Goal: Task Accomplishment & Management: Manage account settings

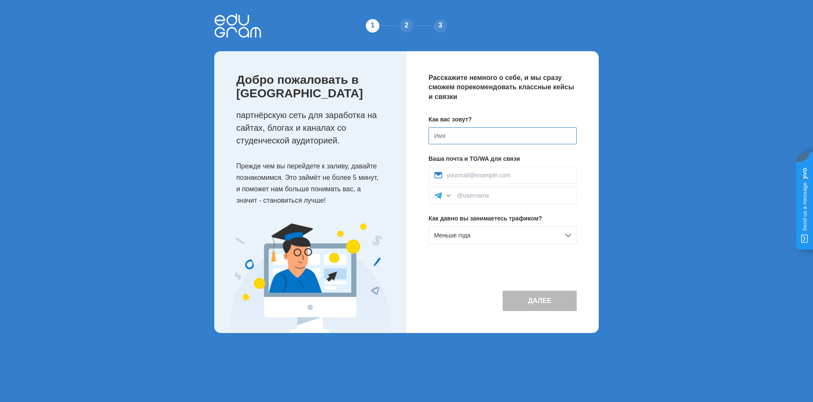
drag, startPoint x: 34, startPoint y: 2, endPoint x: 454, endPoint y: 136, distance: 441.0
click at [454, 136] on input at bounding box center [503, 135] width 148 height 17
type input "[PERSON_NAME]"
click at [468, 175] on input at bounding box center [509, 175] width 124 height 7
type input "nataliazvereva.biz@yandex.ru"
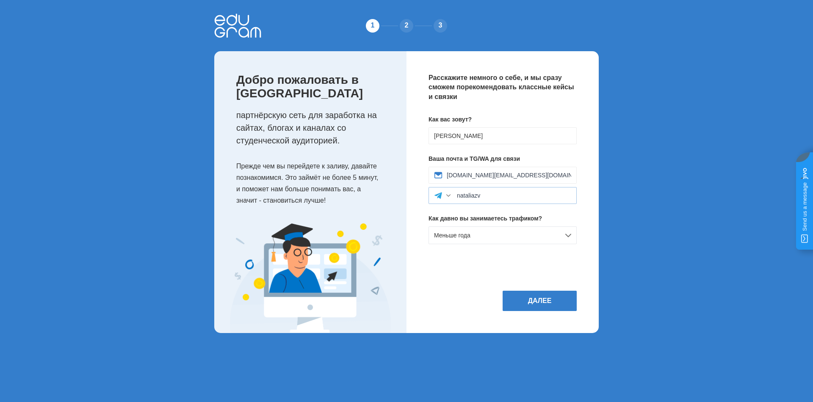
click at [482, 201] on div "nataliazv" at bounding box center [503, 195] width 148 height 17
click at [487, 196] on input "nataliazv" at bounding box center [514, 195] width 114 height 7
drag, startPoint x: 447, startPoint y: 195, endPoint x: 431, endPoint y: 197, distance: 16.3
click at [431, 197] on div "nataliazv" at bounding box center [503, 195] width 148 height 17
paste input "@nataliay_zvereva"
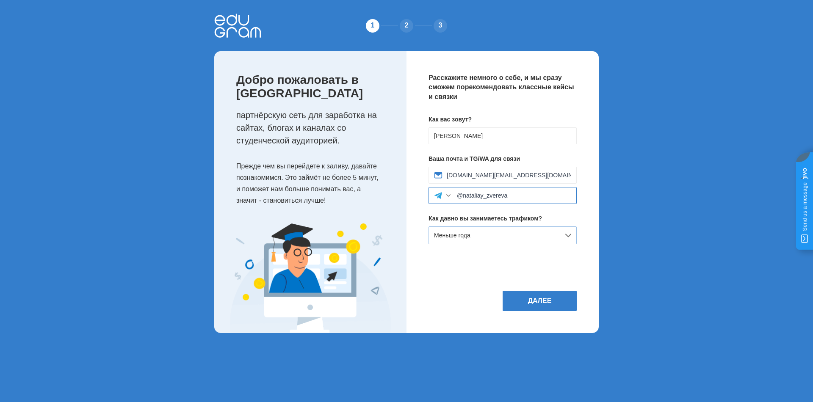
type input "@nataliay_zvereva"
click at [489, 239] on div "Меньше года" at bounding box center [503, 236] width 148 height 18
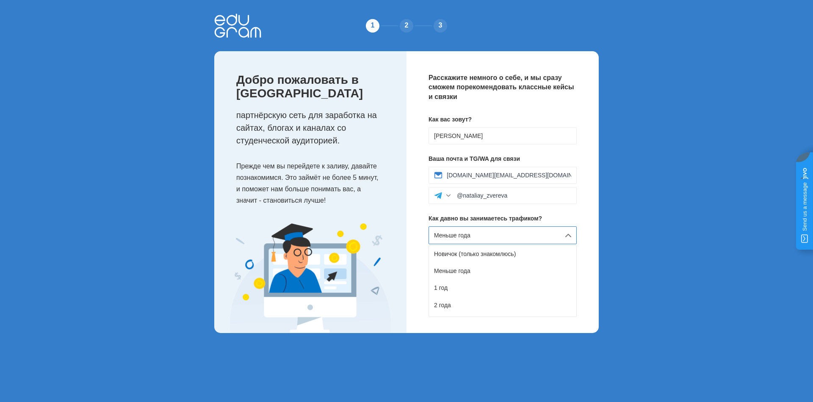
click at [489, 239] on div "Меньше года" at bounding box center [503, 236] width 148 height 18
click at [475, 238] on div "Меньше года" at bounding box center [503, 236] width 148 height 18
click at [474, 253] on div "Новичок (только знакомлюсь)" at bounding box center [502, 254] width 147 height 17
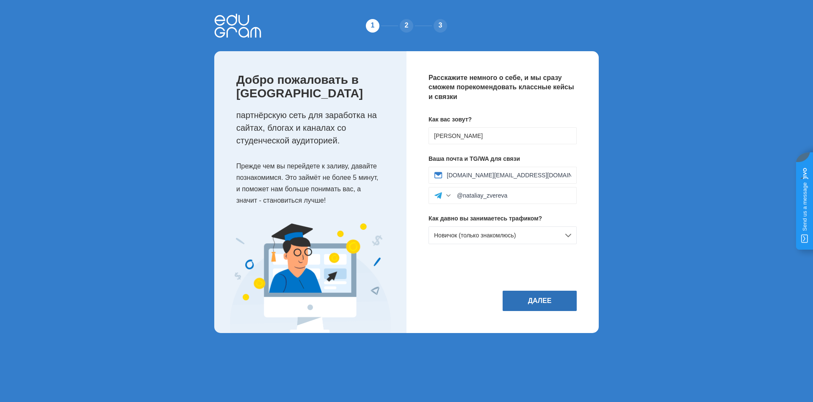
click at [531, 298] on button "Далее" at bounding box center [540, 301] width 74 height 20
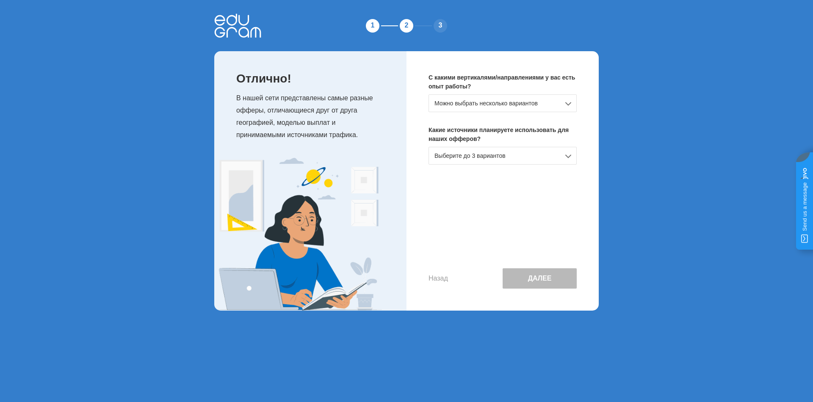
click at [503, 104] on div "Можно выбрать несколько вариантов" at bounding box center [503, 103] width 148 height 18
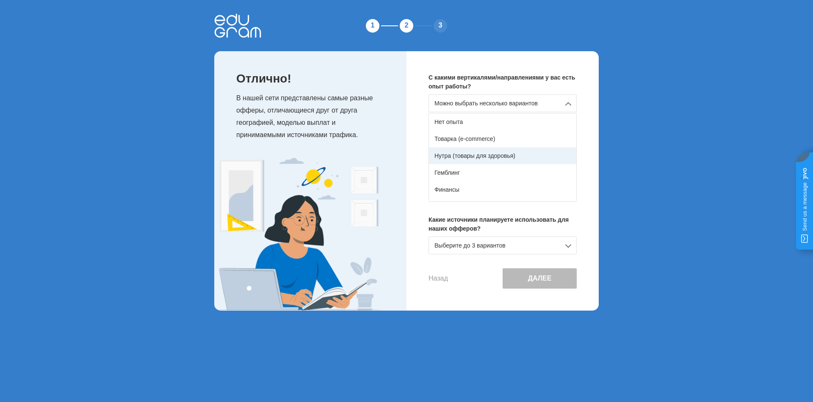
click at [473, 158] on div "Нутра (товары для здоровья)" at bounding box center [502, 155] width 147 height 17
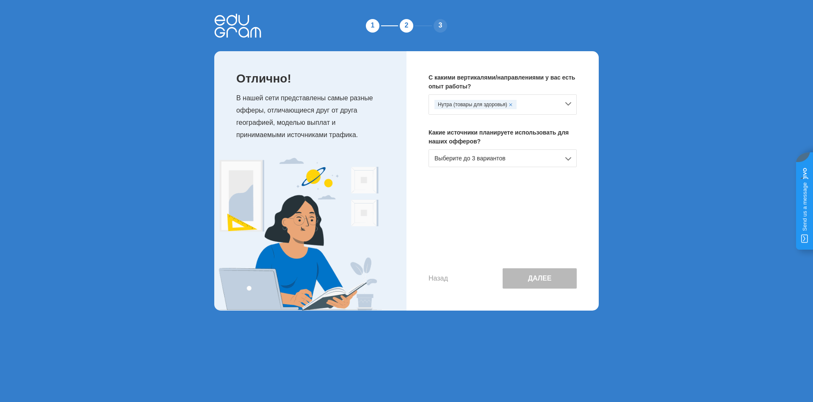
click at [495, 158] on div "Выберите до 3 вариантов" at bounding box center [503, 158] width 148 height 18
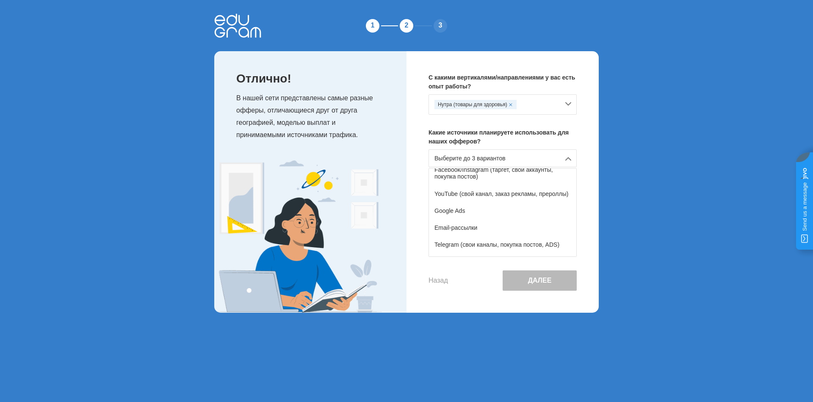
scroll to position [55, 0]
click at [467, 201] on div "YouTube (свой канал, заказ рекламы, прероллы)" at bounding box center [502, 197] width 147 height 17
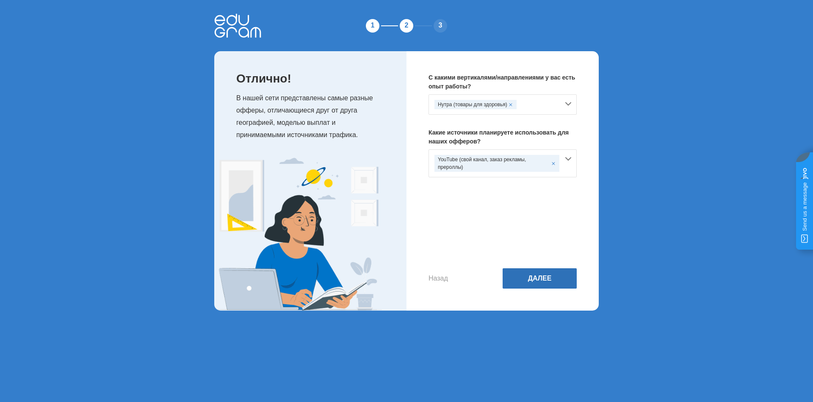
click at [555, 281] on button "Далее" at bounding box center [540, 278] width 74 height 20
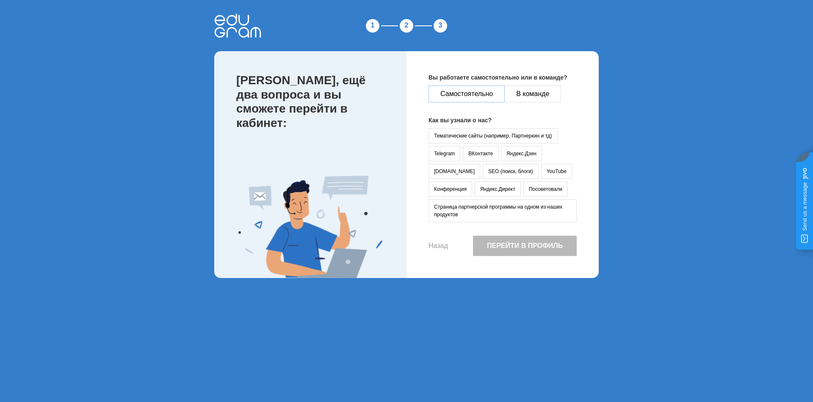
click at [468, 94] on button "Самостоятельно" at bounding box center [467, 94] width 76 height 17
click at [523, 193] on button "Посоветовали" at bounding box center [545, 189] width 44 height 15
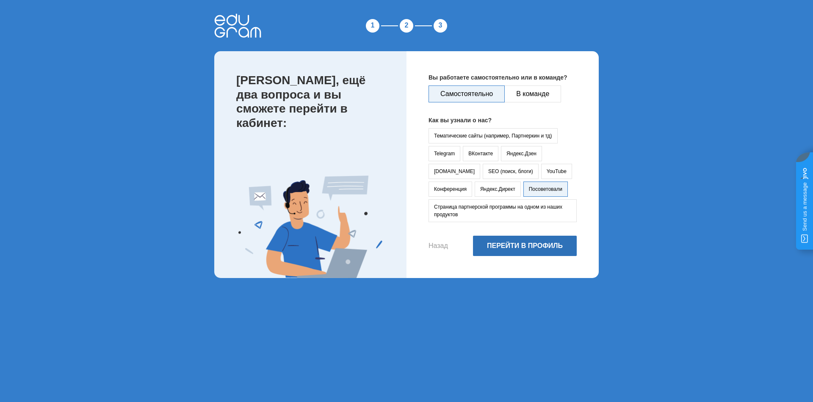
click at [531, 248] on button "Перейти в профиль" at bounding box center [525, 246] width 104 height 20
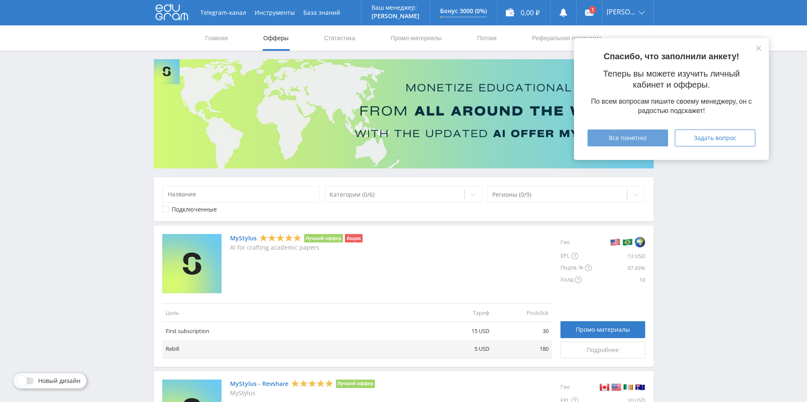
click at [633, 141] on span "Все понятно!" at bounding box center [628, 138] width 38 height 7
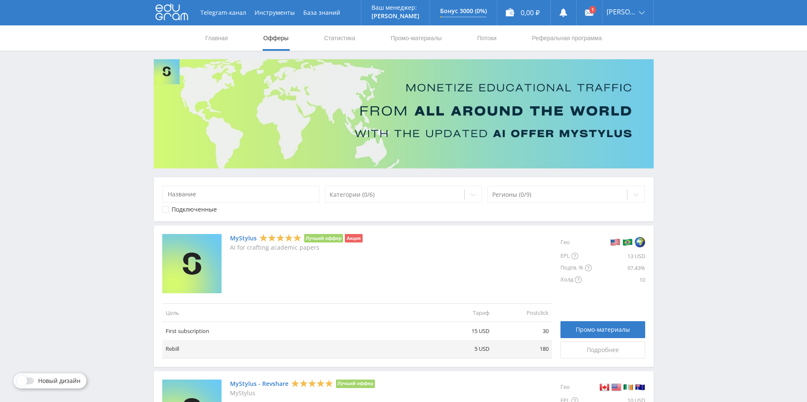
click at [334, 292] on div "MyStylus Лучший оффер Акция AI for crafting academic papers" at bounding box center [296, 263] width 133 height 59
click at [240, 237] on link "MyStylus" at bounding box center [243, 238] width 27 height 7
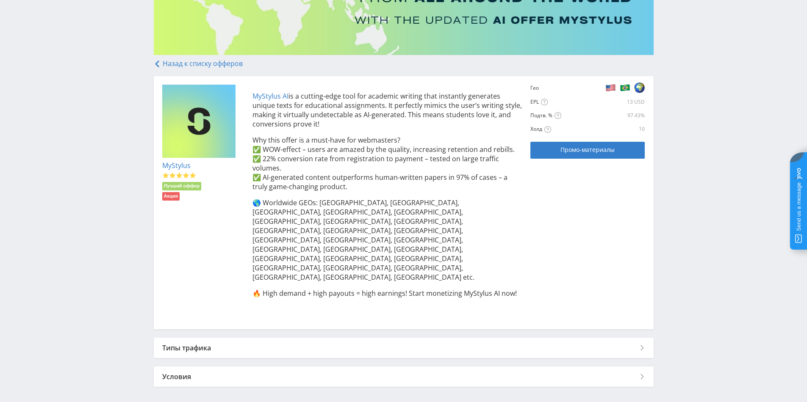
scroll to position [151, 0]
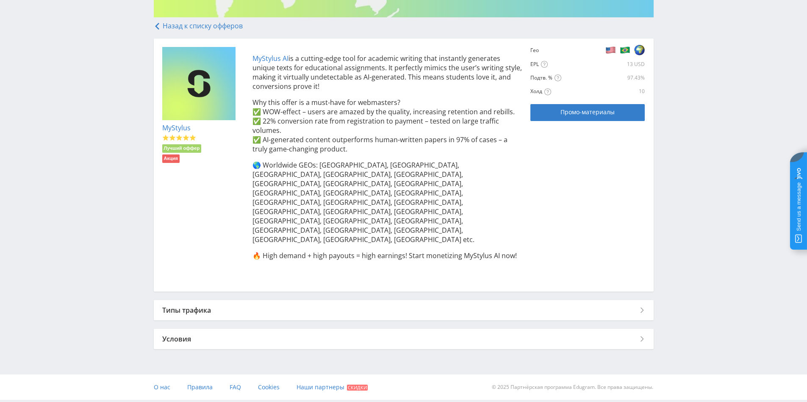
click at [571, 300] on div "Типы трафика" at bounding box center [404, 310] width 500 height 20
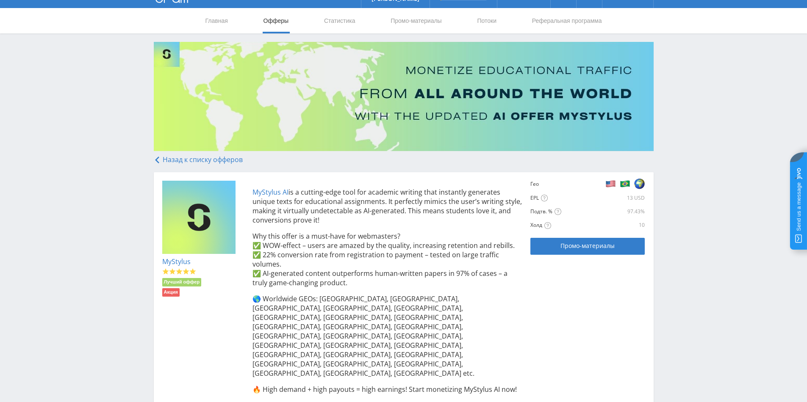
scroll to position [14, 0]
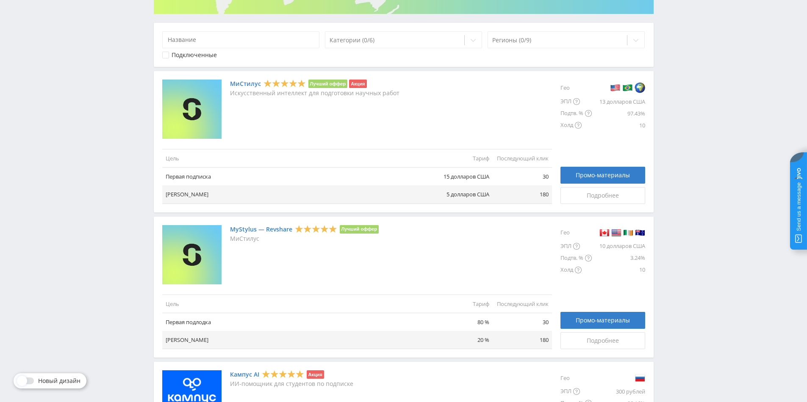
scroll to position [28, 0]
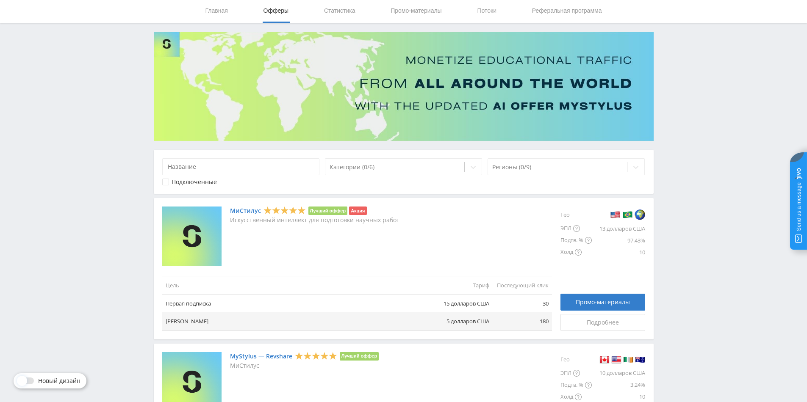
click at [397, 261] on div "МиСтилус Лучший оффер Акция Искусственный интеллект для подготовки научных работ" at bounding box center [357, 236] width 390 height 59
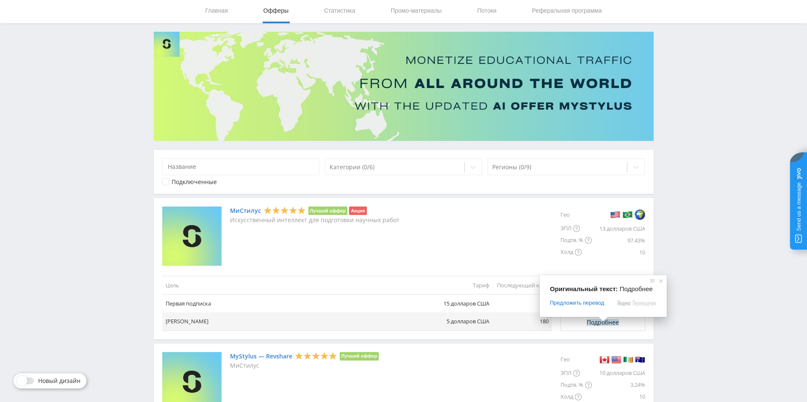
click at [611, 303] on div "Предложить перевод" at bounding box center [603, 303] width 107 height 8
click at [664, 282] on span at bounding box center [660, 281] width 8 height 8
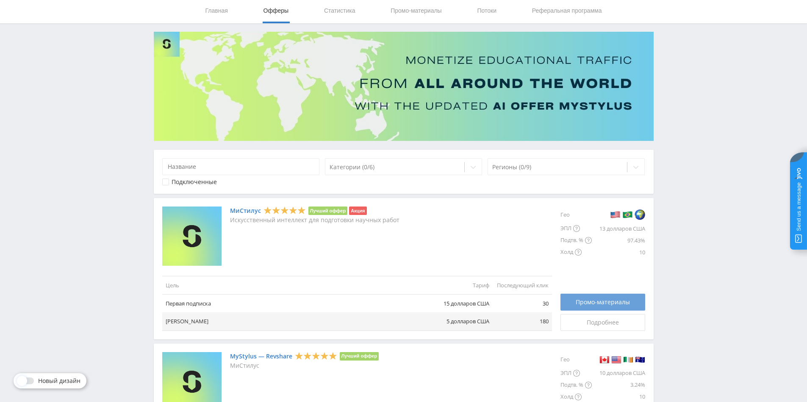
click at [595, 304] on ya-tr-span "Промо-материалы" at bounding box center [602, 302] width 54 height 7
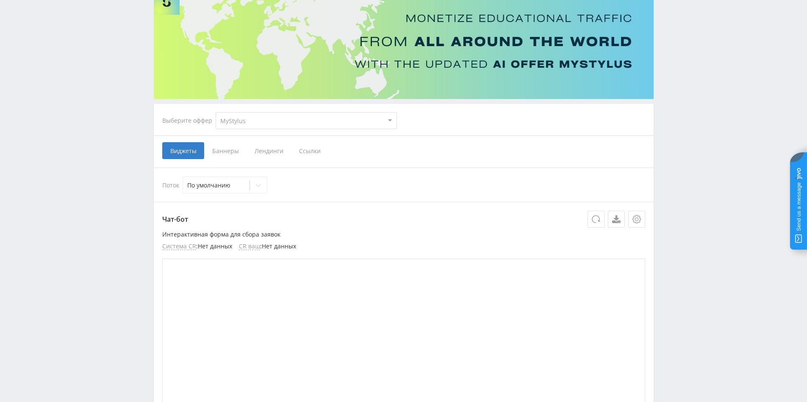
scroll to position [85, 0]
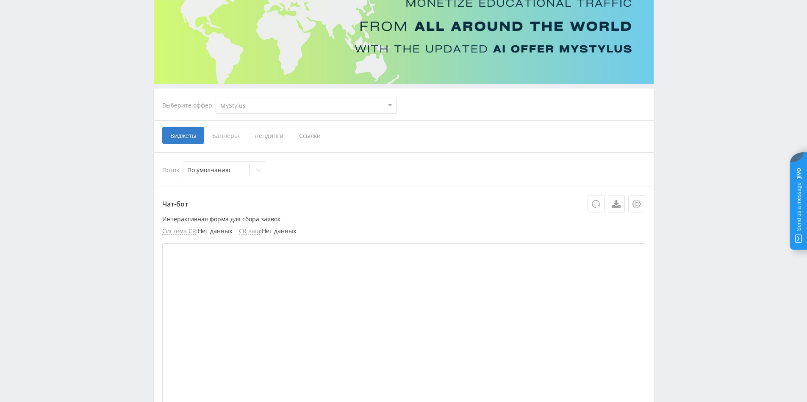
click at [218, 137] on ya-tr-span "Баннеры" at bounding box center [225, 136] width 27 height 8
click at [0, 0] on input "Баннеры" at bounding box center [0, 0] width 0 height 0
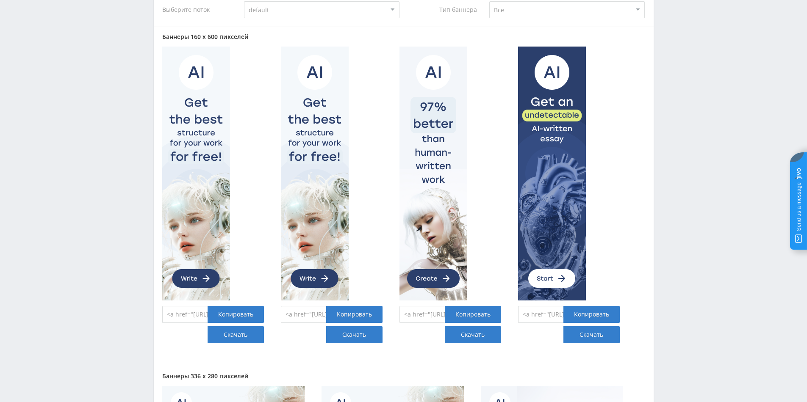
scroll to position [339, 0]
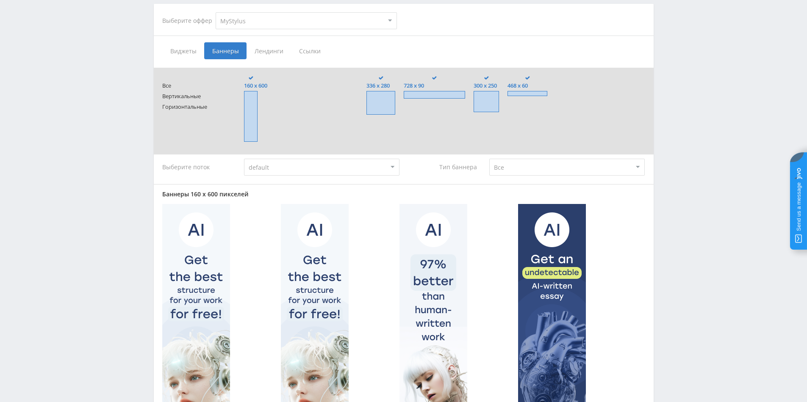
click at [266, 54] on ya-tr-span "Лендинги" at bounding box center [269, 51] width 29 height 8
click at [0, 0] on input "Лендинги" at bounding box center [0, 0] width 0 height 0
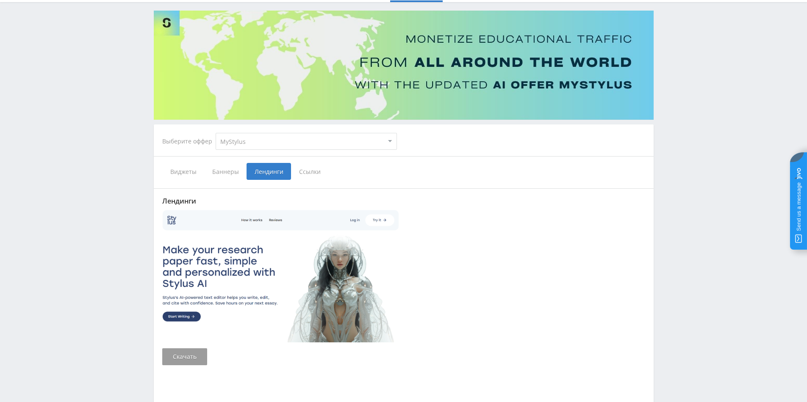
scroll to position [145, 0]
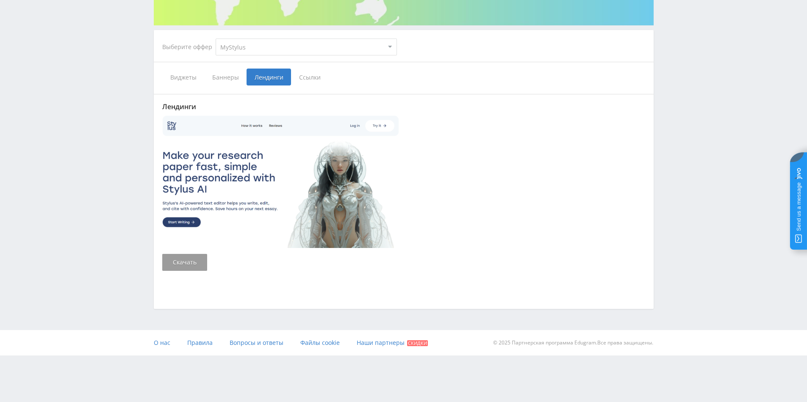
click at [311, 75] on ya-tr-span "Ссылки" at bounding box center [310, 77] width 22 height 8
click at [0, 0] on input "Ссылки" at bounding box center [0, 0] width 0 height 0
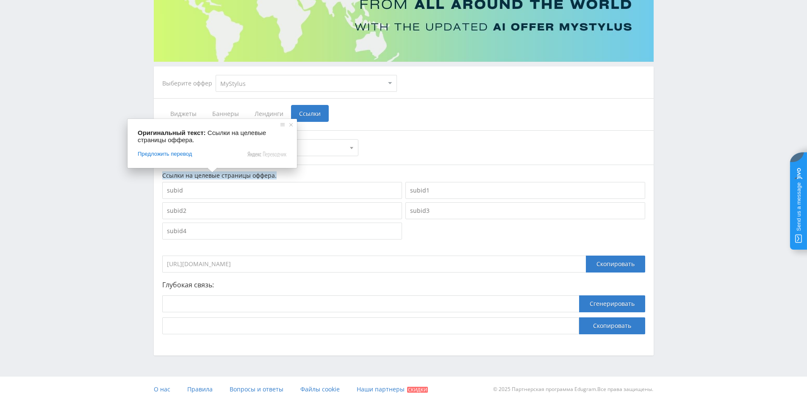
scroll to position [107, 0]
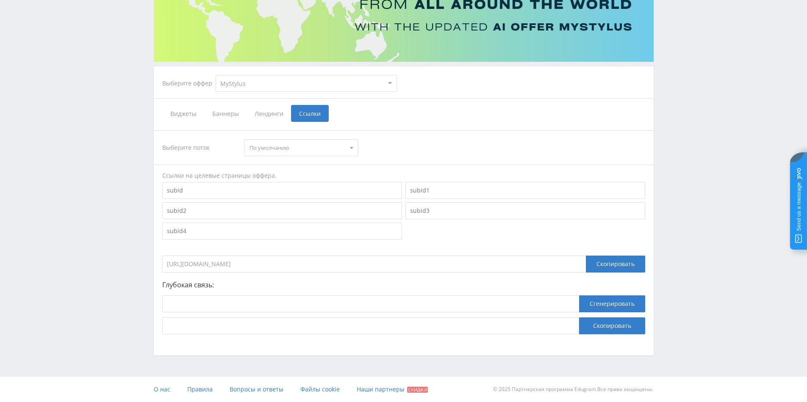
click at [343, 147] on span "По умолчанию" at bounding box center [297, 148] width 96 height 16
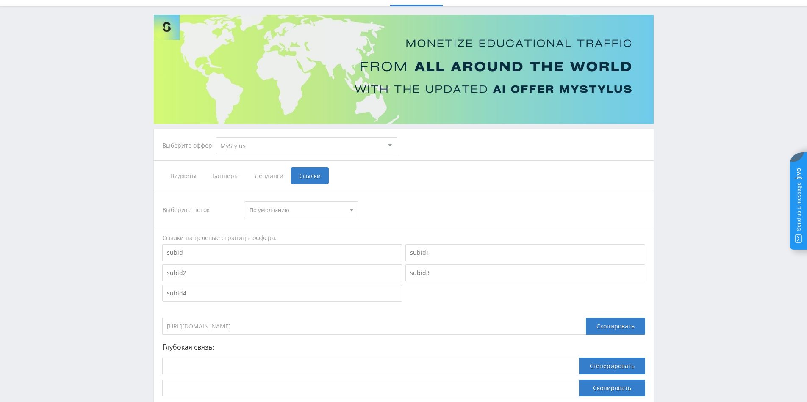
scroll to position [0, 0]
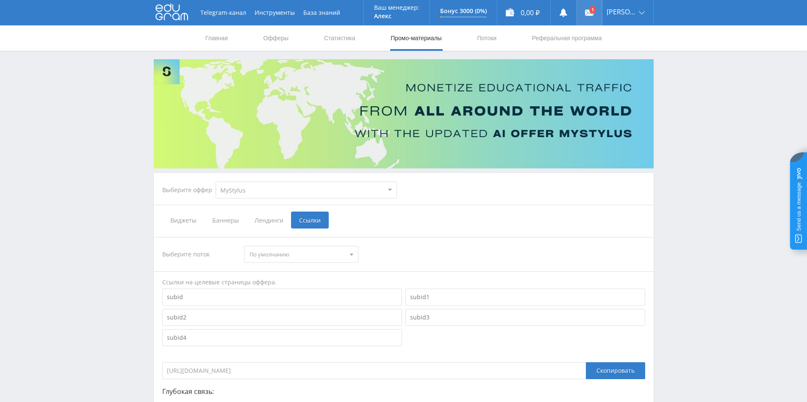
click at [591, 9] on link at bounding box center [588, 12] width 25 height 25
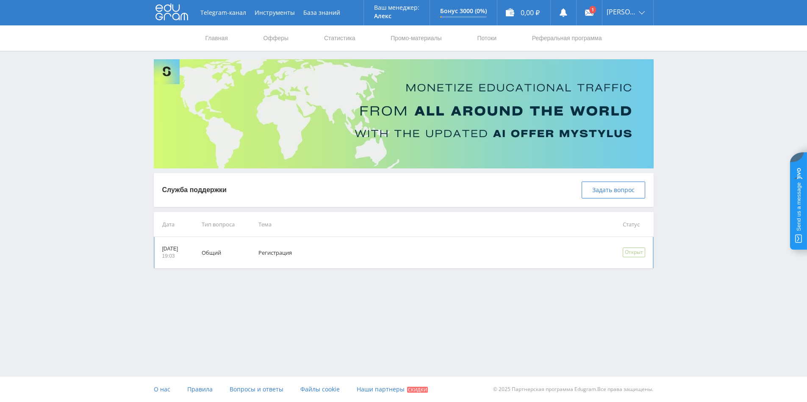
click at [368, 257] on td "Регистрация" at bounding box center [428, 252] width 364 height 31
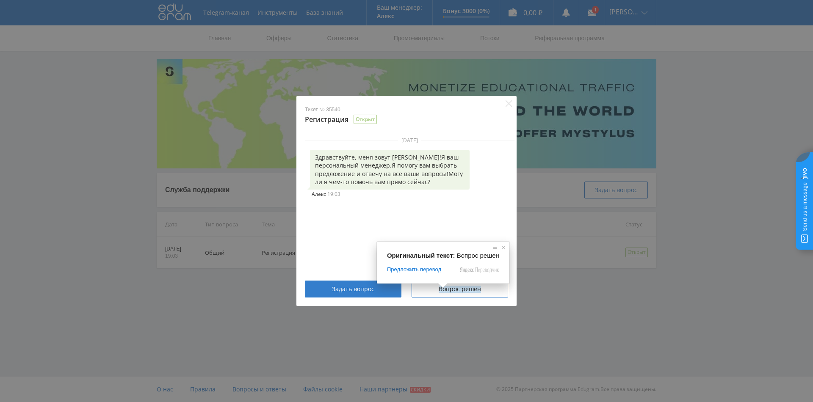
click at [464, 292] on ya-tr-span "Вопрос решен" at bounding box center [460, 289] width 42 height 7
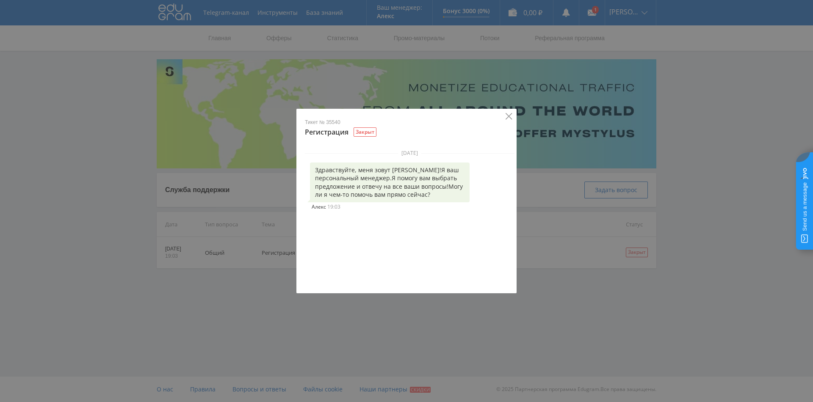
click at [509, 115] on icon "Закрыть" at bounding box center [509, 116] width 7 height 7
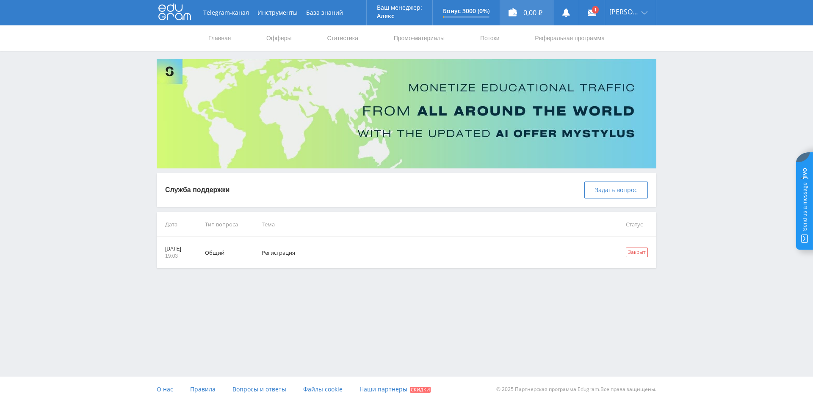
click at [523, 12] on div "0,00 ₽" at bounding box center [526, 12] width 53 height 25
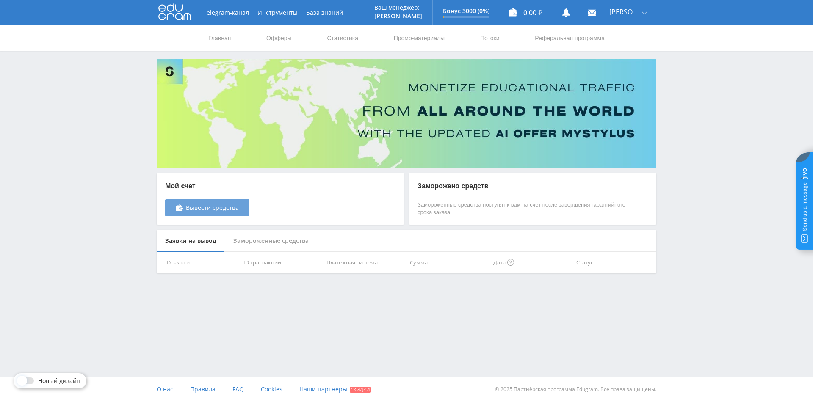
click at [220, 211] on span "Вывести средства" at bounding box center [212, 208] width 53 height 7
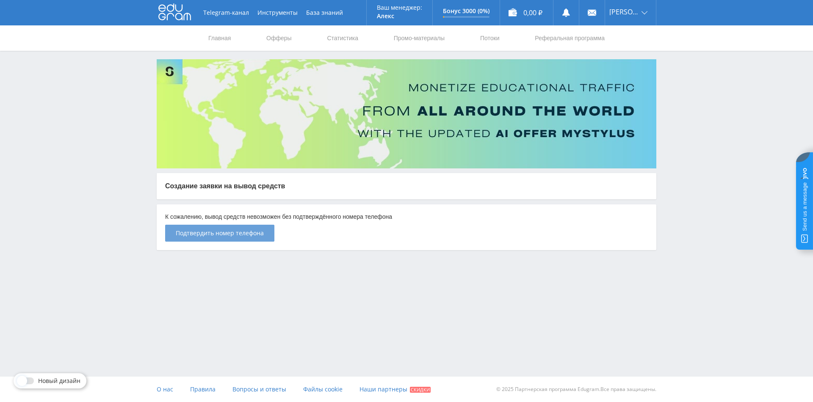
click at [220, 234] on ya-tr-span "Подтвердить номер телефона" at bounding box center [220, 233] width 88 height 7
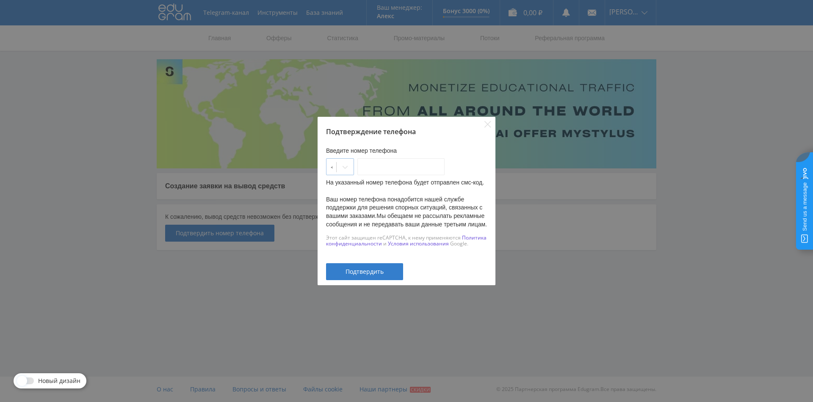
click at [354, 170] on div at bounding box center [345, 167] width 17 height 17
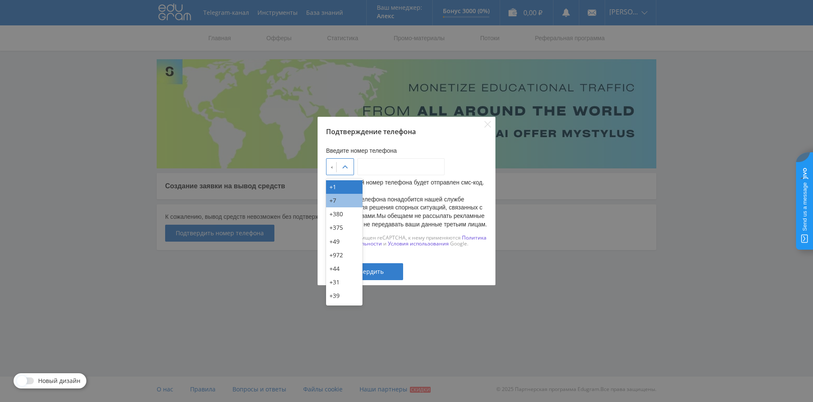
click at [341, 197] on div "+7" at bounding box center [344, 201] width 36 height 14
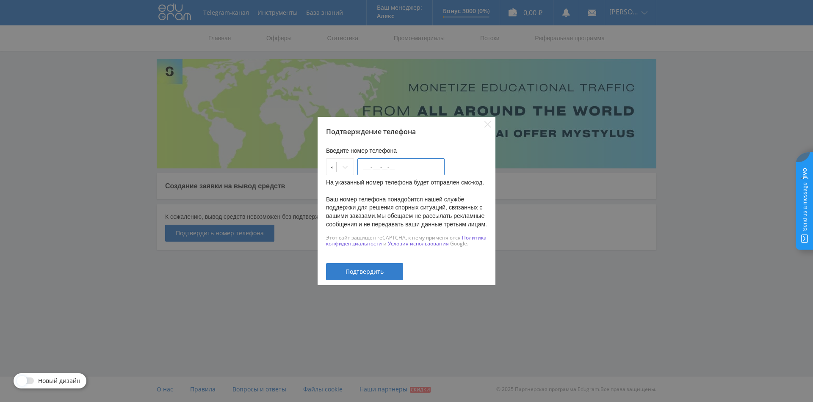
click at [384, 169] on input "___-___-__-__" at bounding box center [400, 166] width 87 height 17
type input "900-432-80-27"
click at [369, 268] on ya-tr-span "Подтвердить" at bounding box center [365, 271] width 38 height 7
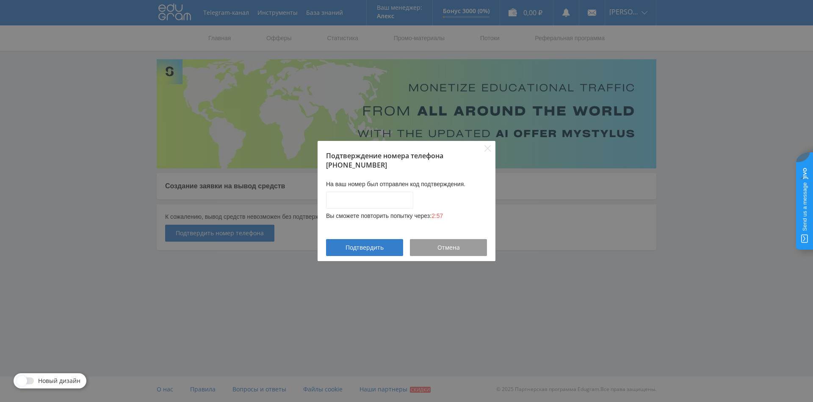
click at [434, 194] on div at bounding box center [385, 200] width 119 height 17
click at [386, 199] on input "____-____" at bounding box center [369, 200] width 87 height 17
type input "8884-2736"
click at [376, 248] on ya-tr-span "Подтвердить" at bounding box center [365, 247] width 38 height 7
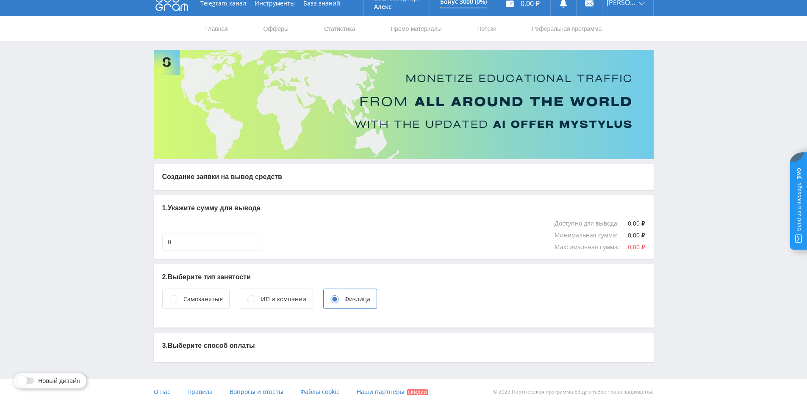
scroll to position [12, 0]
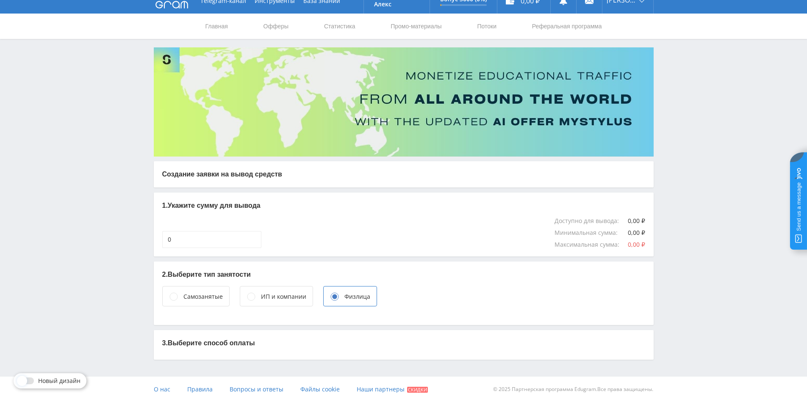
click at [237, 346] on ya-tr-span "Выберите способ оплаты" at bounding box center [211, 343] width 87 height 7
click at [176, 296] on circle at bounding box center [173, 297] width 8 height 8
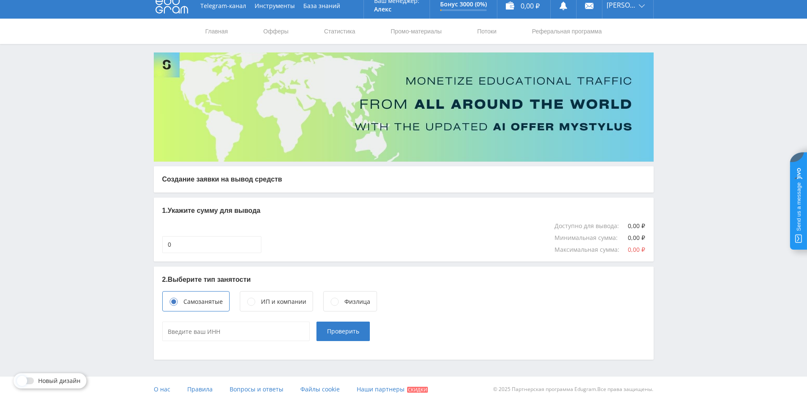
click at [339, 299] on div "Физлица" at bounding box center [350, 301] width 54 height 20
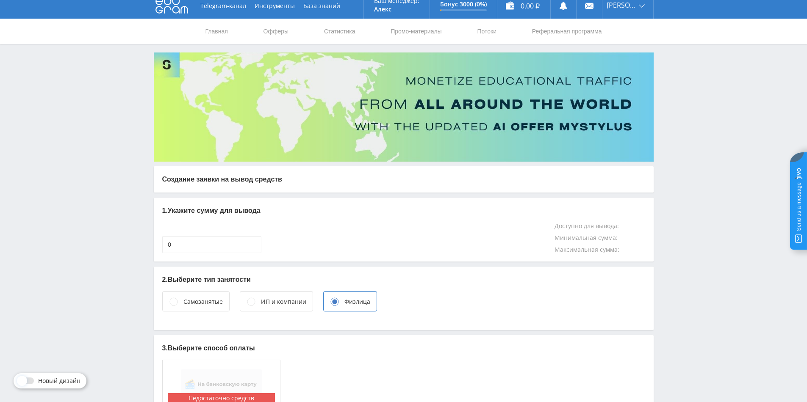
scroll to position [12, 0]
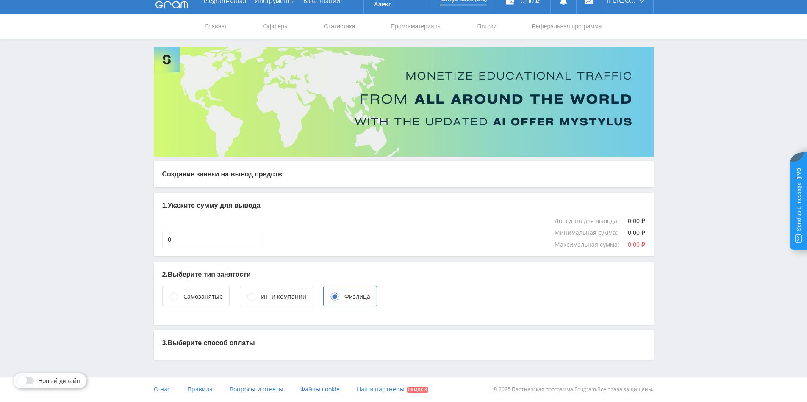
click at [453, 288] on div "Самозанятые ИП и компании Физлица" at bounding box center [403, 296] width 483 height 20
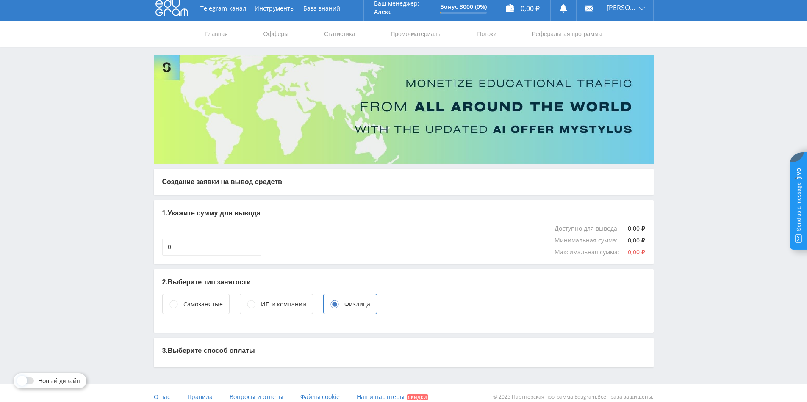
scroll to position [0, 0]
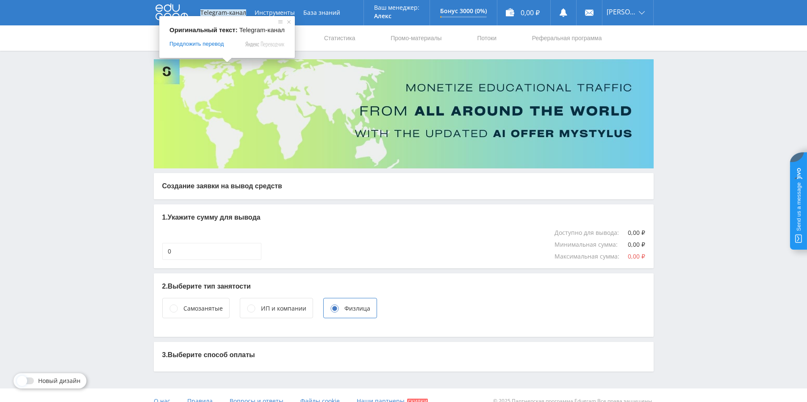
click at [227, 12] on ya-tr-span "Telegram-канал" at bounding box center [223, 12] width 46 height 7
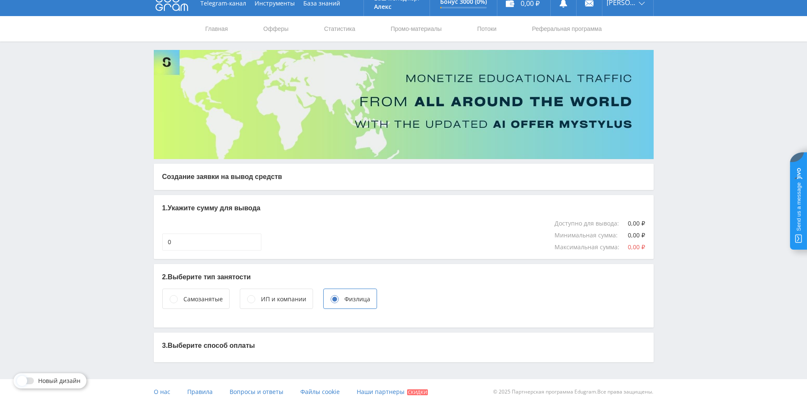
scroll to position [12, 0]
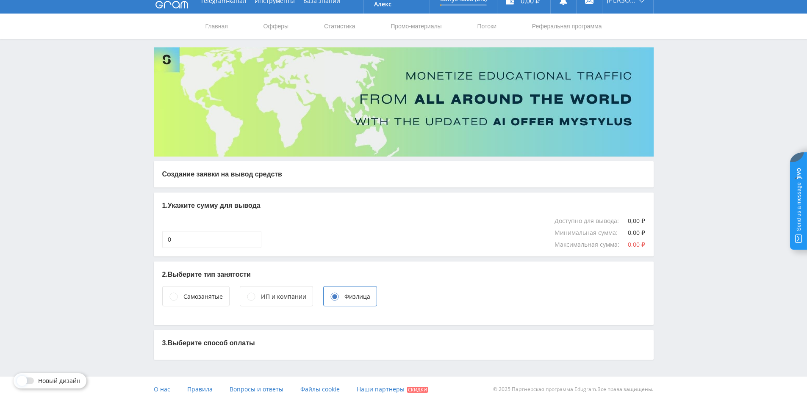
click at [683, 166] on div "Telegram-канал Инструменты База знаний Ваш менеджер: Алекс Алекс В сети @edugra…" at bounding box center [403, 195] width 807 height 414
click at [279, 26] on ya-tr-span "Офферы" at bounding box center [275, 26] width 25 height 7
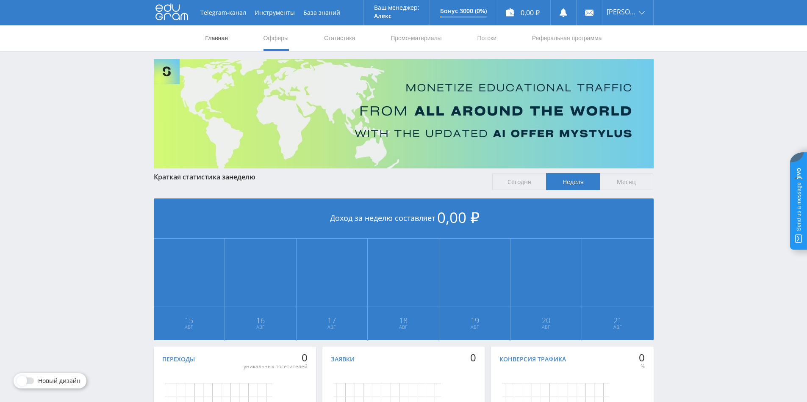
click at [205, 39] on ya-tr-span "Главная" at bounding box center [216, 38] width 22 height 7
click at [219, 39] on ya-tr-span "Главная" at bounding box center [216, 38] width 22 height 7
click at [274, 36] on ya-tr-span "Офферы" at bounding box center [275, 38] width 25 height 7
click at [329, 39] on ya-tr-span "Статистика" at bounding box center [339, 38] width 31 height 7
click at [401, 39] on ya-tr-span "Промо-материалы" at bounding box center [415, 38] width 51 height 7
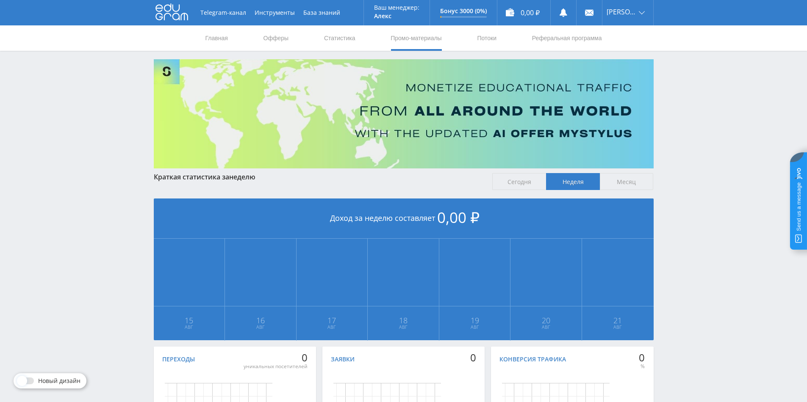
click at [175, 16] on icon at bounding box center [171, 11] width 33 height 17
drag, startPoint x: 707, startPoint y: 87, endPoint x: 704, endPoint y: 74, distance: 13.8
click at [707, 87] on div "Telegram-канал Инструменты База знаний Ваш менеджер: [PERSON_NAME] Online @edug…" at bounding box center [403, 251] width 807 height 503
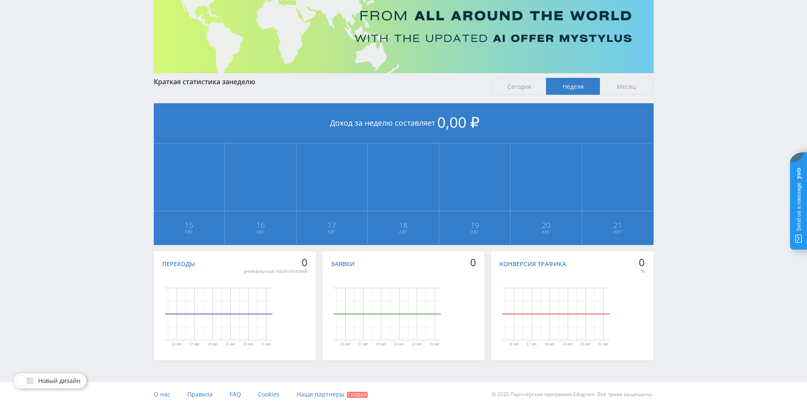
scroll to position [100, 0]
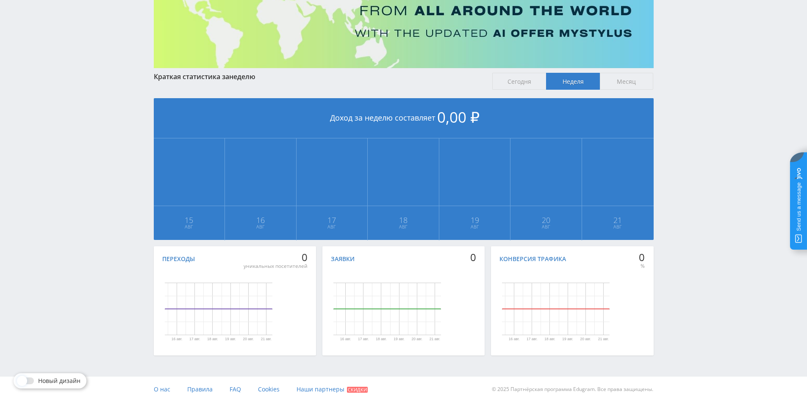
click at [65, 385] on div "Новый дизайн" at bounding box center [50, 380] width 73 height 15
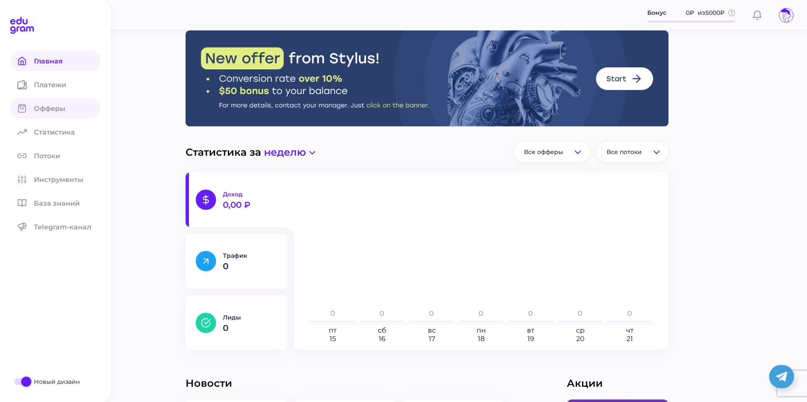
click at [65, 109] on span "Офферы" at bounding box center [54, 109] width 41 height 8
click at [41, 108] on span "Офферы" at bounding box center [54, 109] width 41 height 8
